Goal: Task Accomplishment & Management: Use online tool/utility

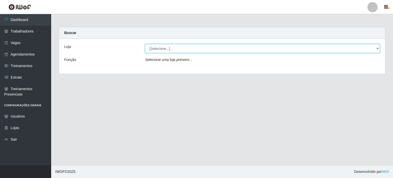
click at [378, 49] on select "[Selecione...] BL Importadora" at bounding box center [262, 48] width 235 height 9
select select "259"
click at [145, 44] on select "[Selecione...] BL Importadora" at bounding box center [262, 48] width 235 height 9
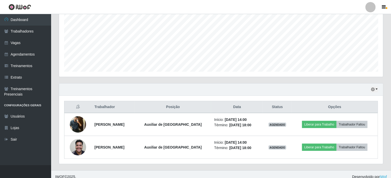
scroll to position [115, 0]
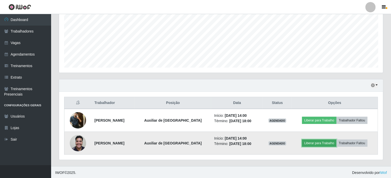
click at [325, 141] on button "Liberar para Trabalho" at bounding box center [319, 142] width 35 height 7
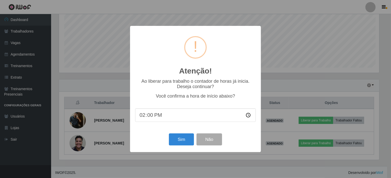
scroll to position [106, 322]
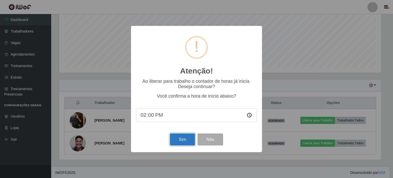
click at [177, 140] on button "Sim" at bounding box center [182, 139] width 25 height 12
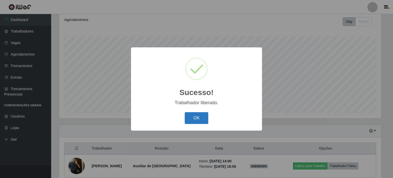
click at [202, 112] on button "OK" at bounding box center [197, 118] width 24 height 12
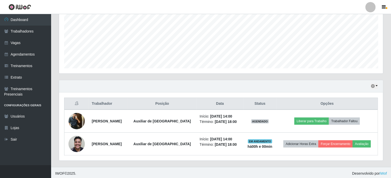
scroll to position [115, 0]
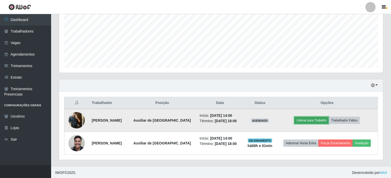
click at [319, 117] on button "Liberar para Trabalho" at bounding box center [312, 120] width 35 height 7
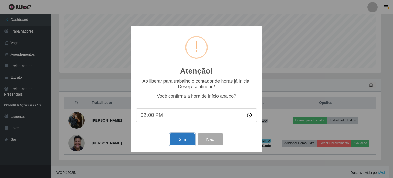
click at [180, 137] on button "Sim" at bounding box center [182, 139] width 25 height 12
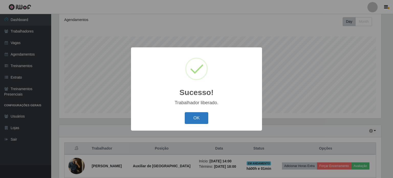
click at [202, 119] on button "OK" at bounding box center [197, 118] width 24 height 12
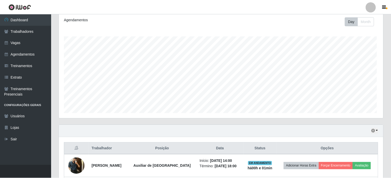
scroll to position [106, 324]
